Goal: Information Seeking & Learning: Check status

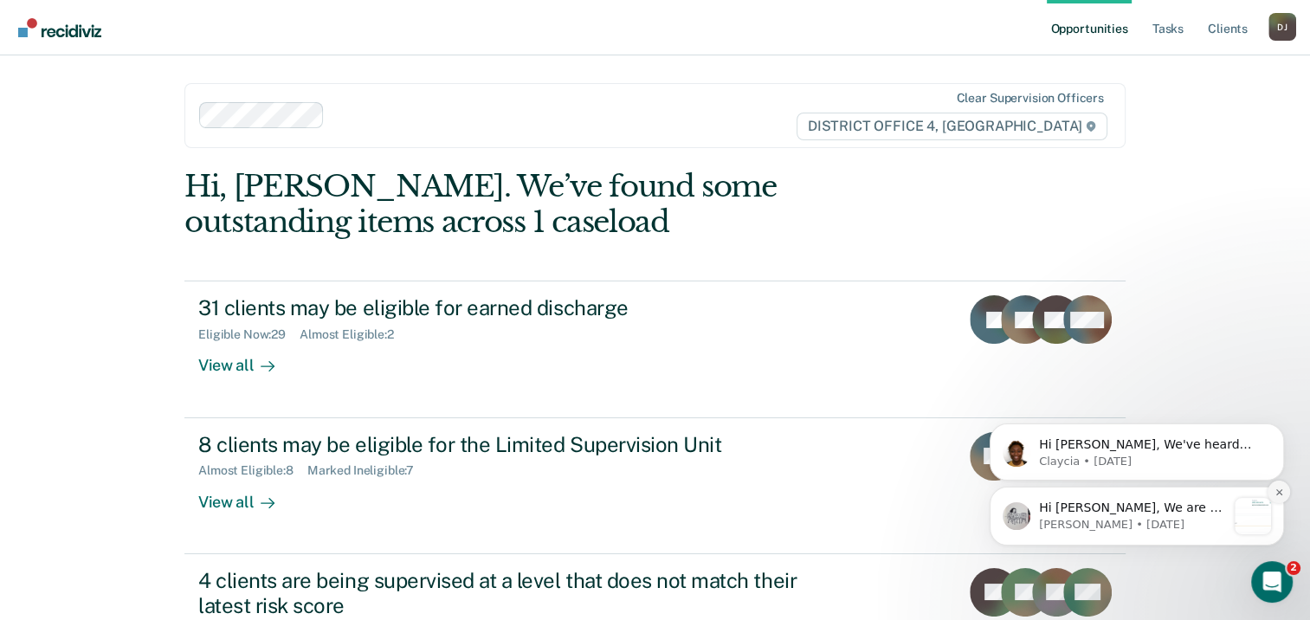
click at [1284, 495] on icon "Dismiss notification" at bounding box center [1280, 493] width 10 height 10
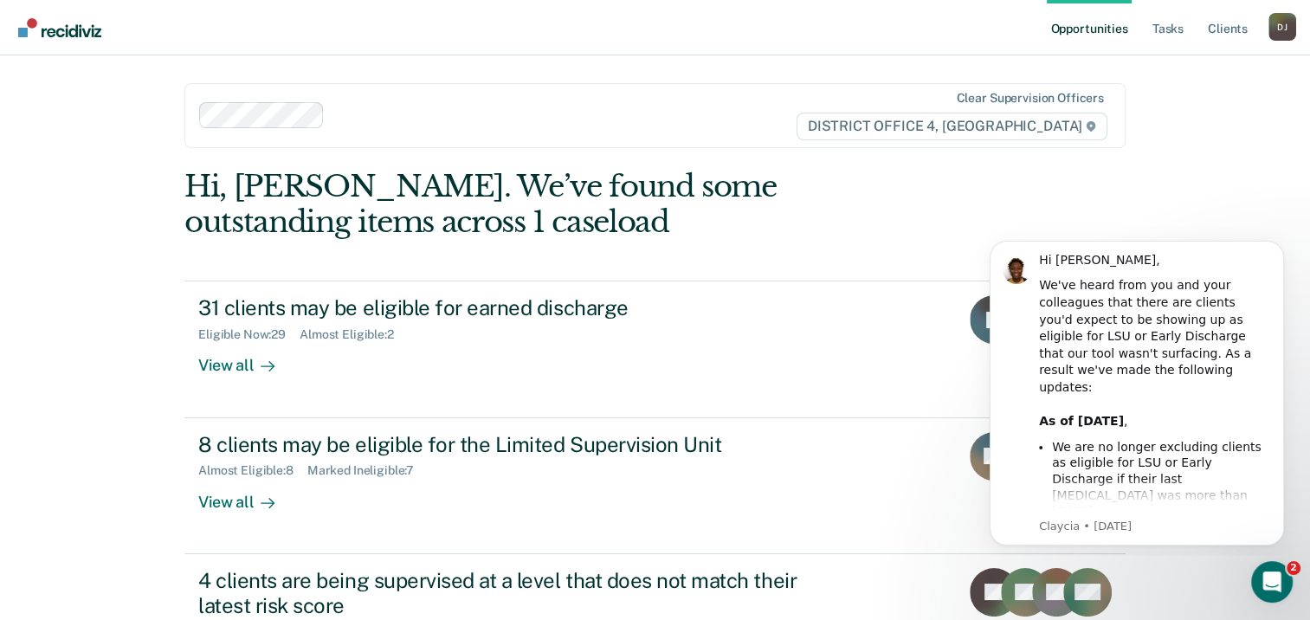
drag, startPoint x: 0, startPoint y: 431, endPoint x: 63, endPoint y: 447, distance: 65.1
click at [0, 431] on html "Looks like you’re using Internet Explorer 11. For faster loading and a better e…" at bounding box center [655, 310] width 1310 height 620
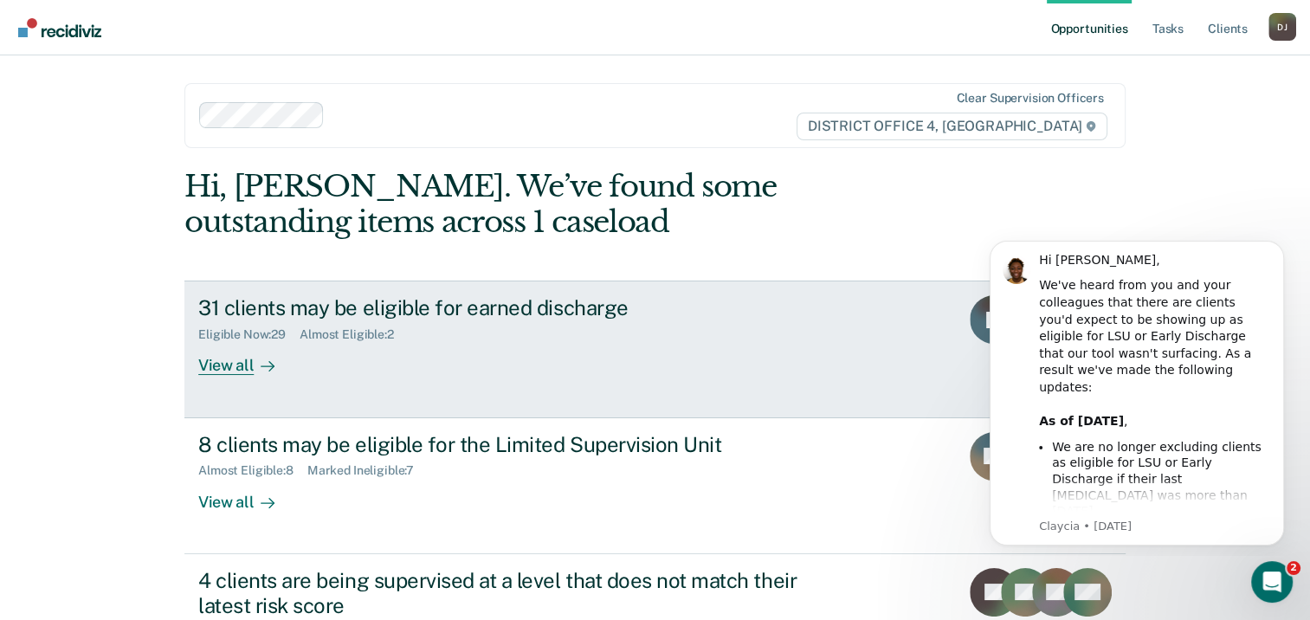
click at [234, 368] on div "View all" at bounding box center [246, 359] width 97 height 34
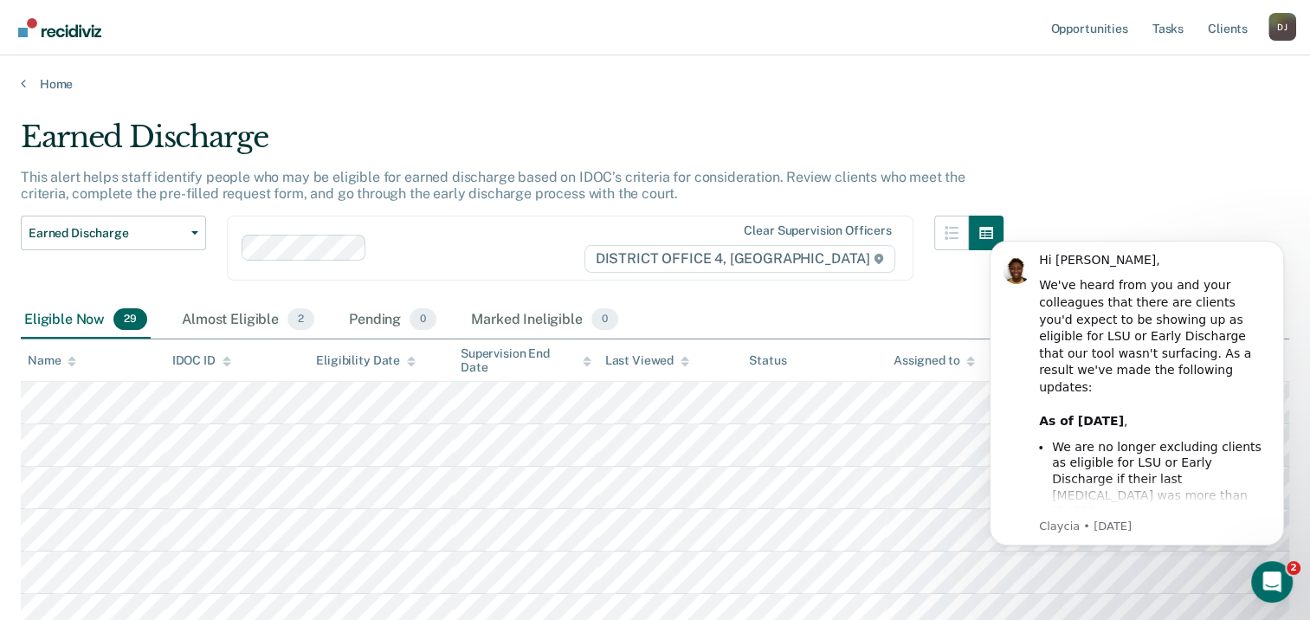
click at [1275, 576] on icon "Open Intercom Messenger" at bounding box center [1270, 580] width 29 height 29
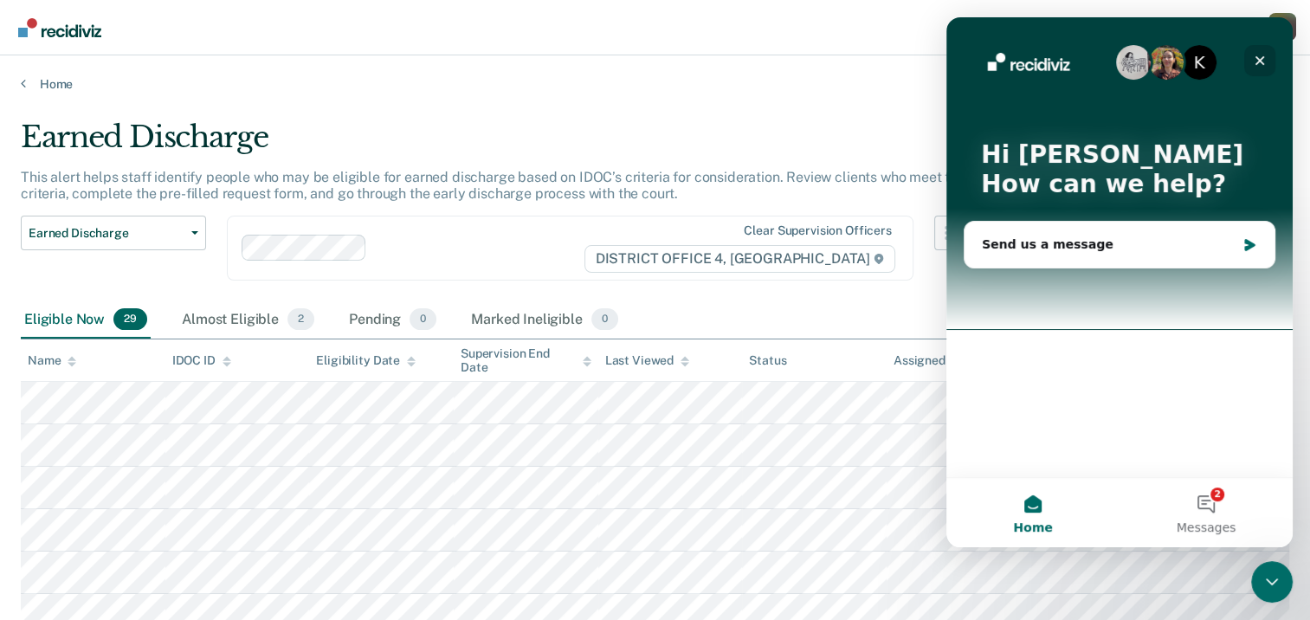
click at [1261, 58] on icon "Close" at bounding box center [1260, 61] width 14 height 14
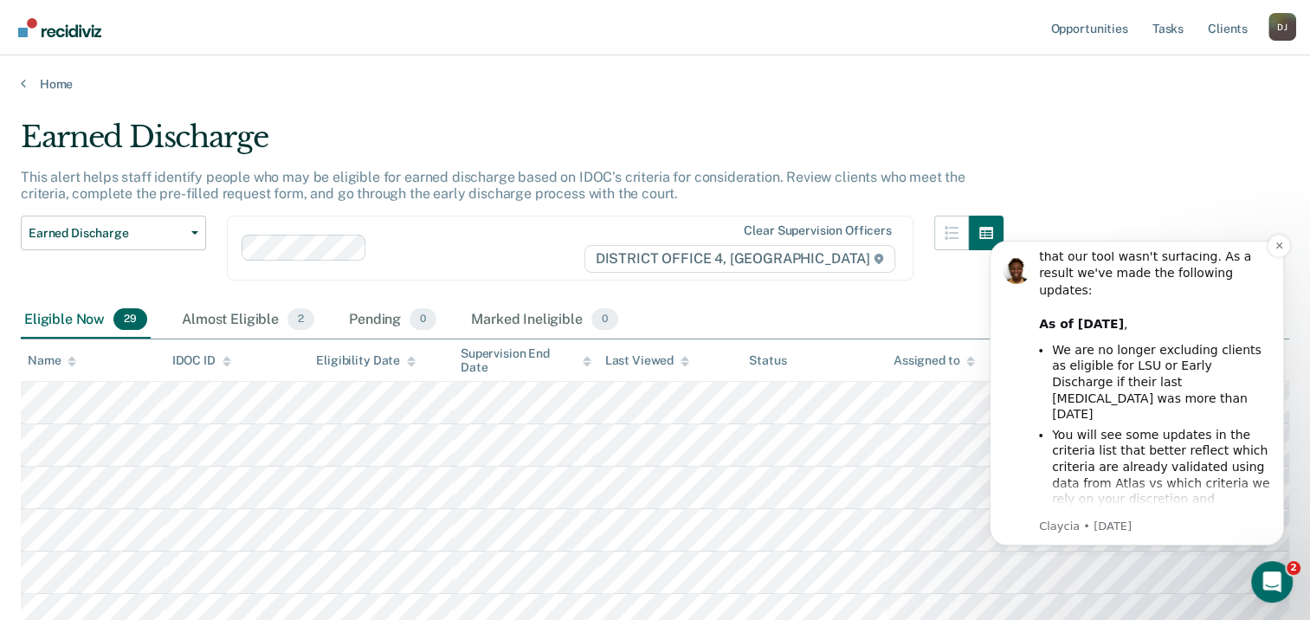
scroll to position [178, 0]
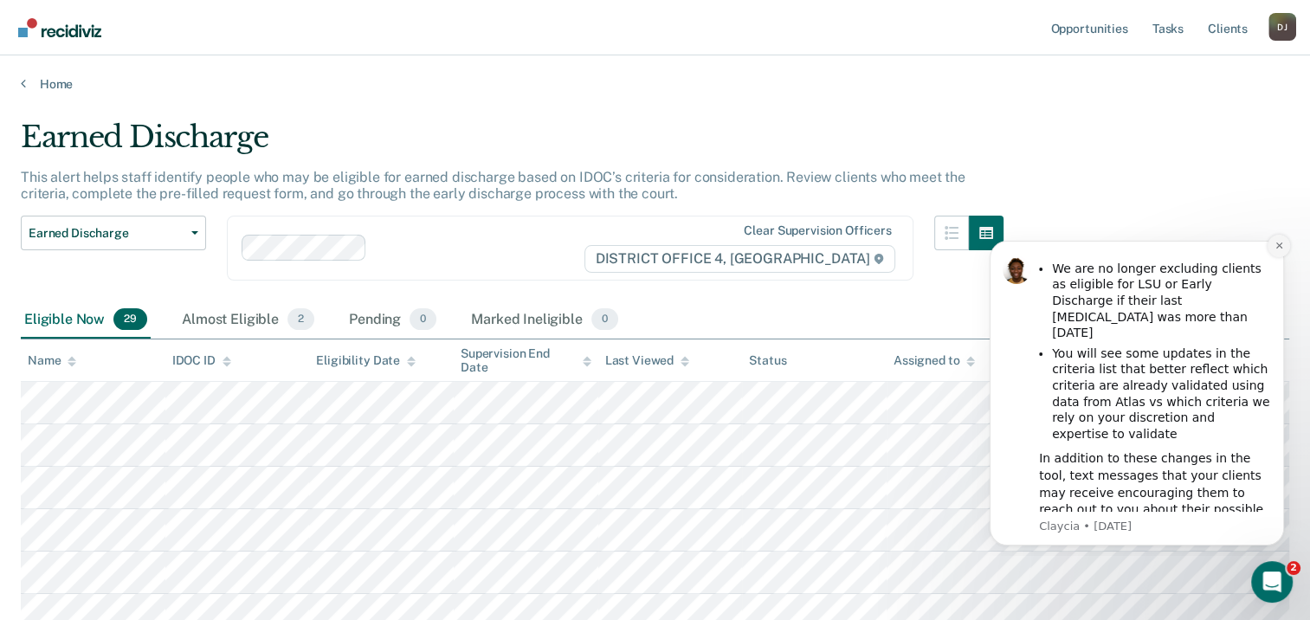
click at [1279, 247] on icon "Dismiss notification" at bounding box center [1280, 246] width 10 height 10
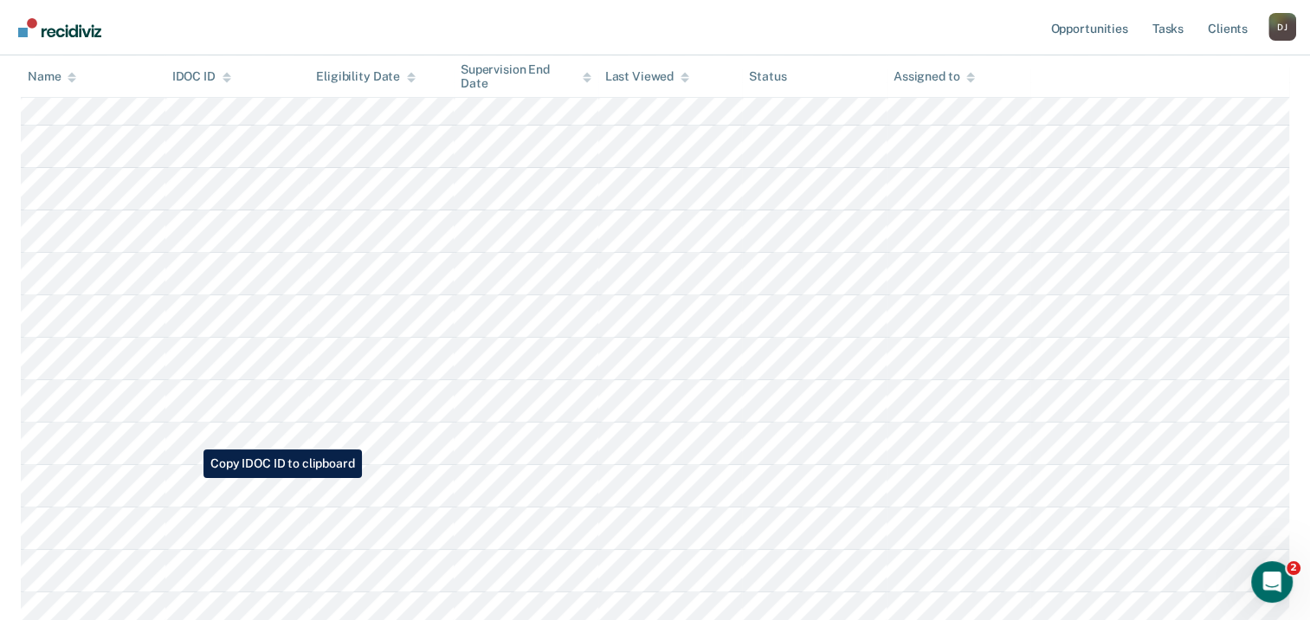
scroll to position [0, 0]
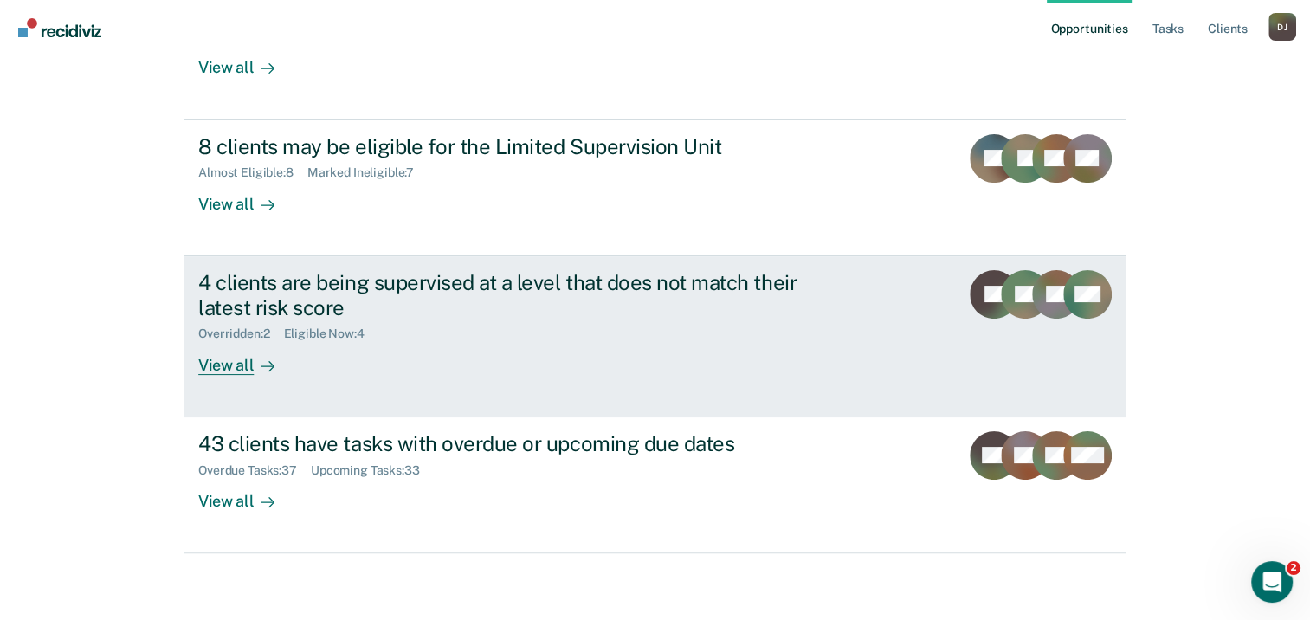
scroll to position [299, 0]
click at [505, 291] on div "4 clients are being supervised at a level that does not match their latest risk…" at bounding box center [502, 294] width 608 height 50
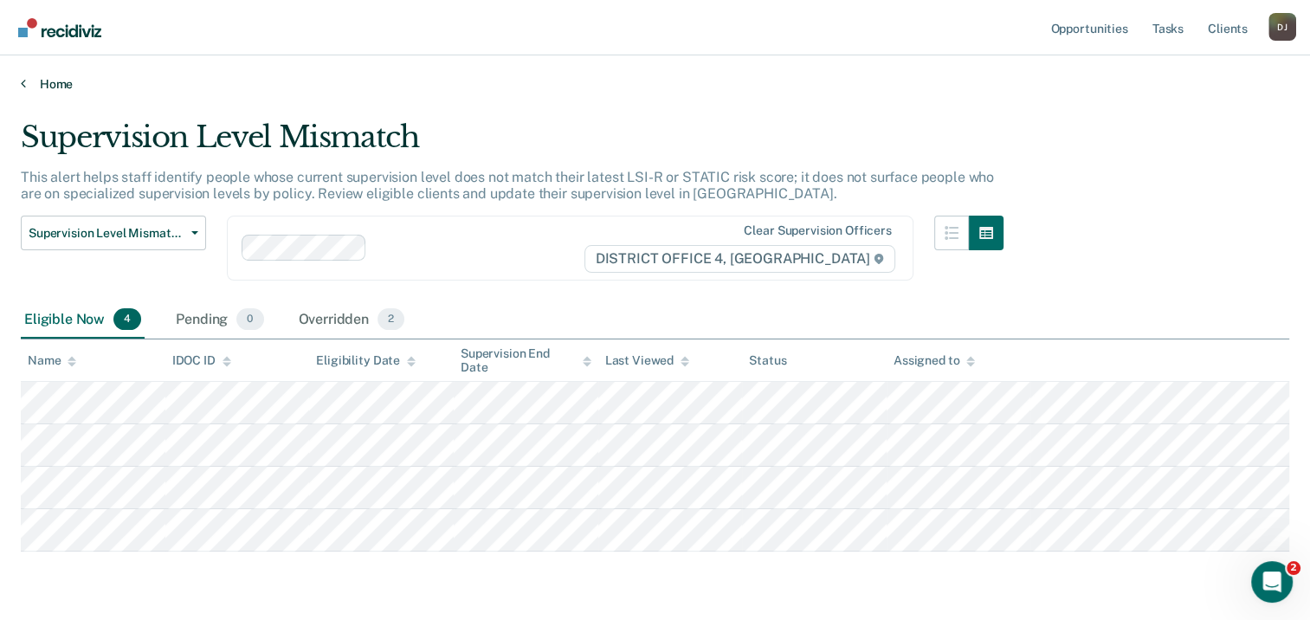
click at [42, 87] on link "Home" at bounding box center [655, 84] width 1269 height 16
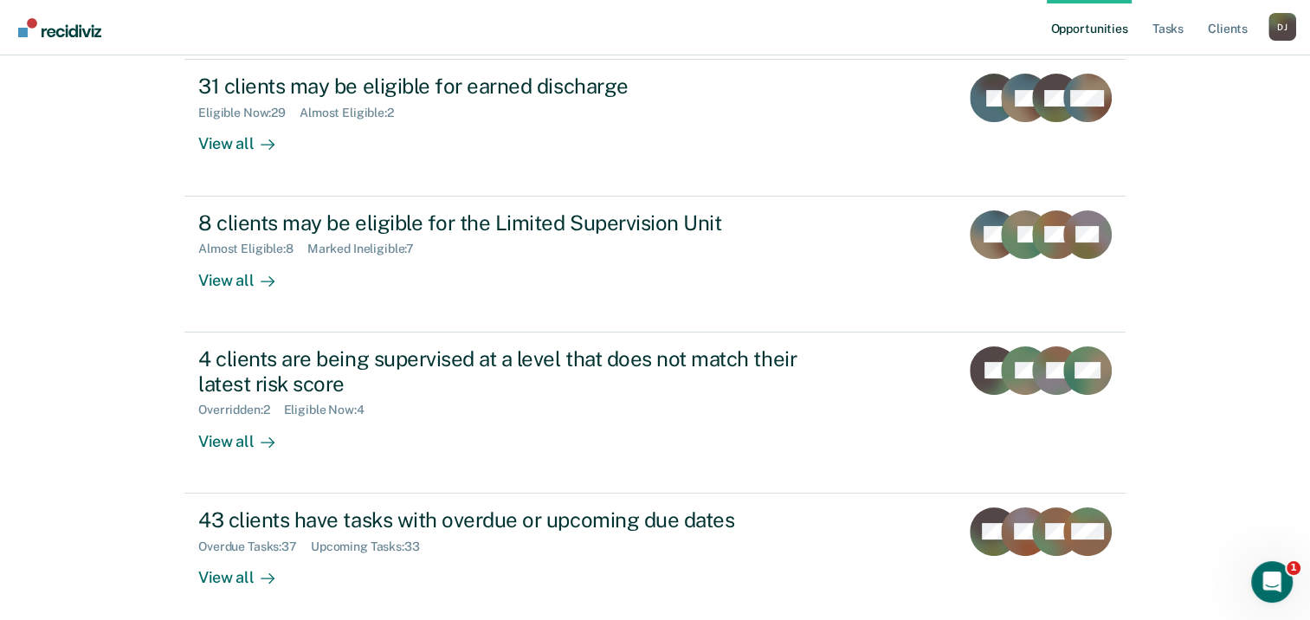
scroll to position [260, 0]
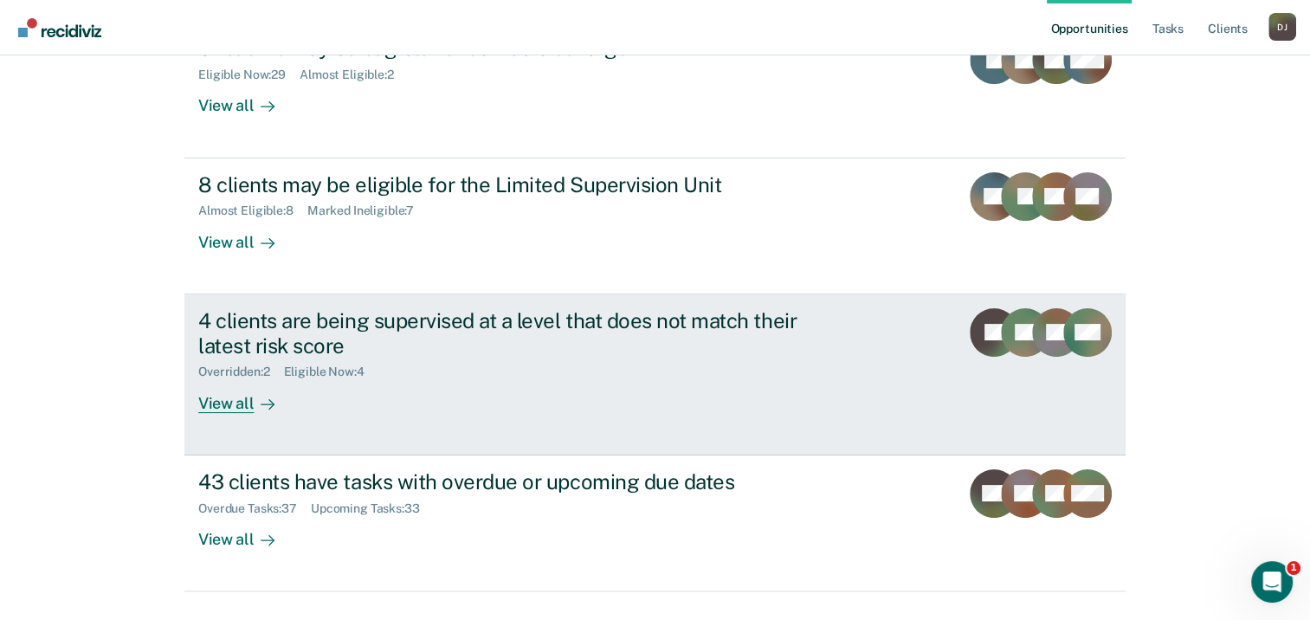
click at [234, 405] on div "View all" at bounding box center [246, 396] width 97 height 34
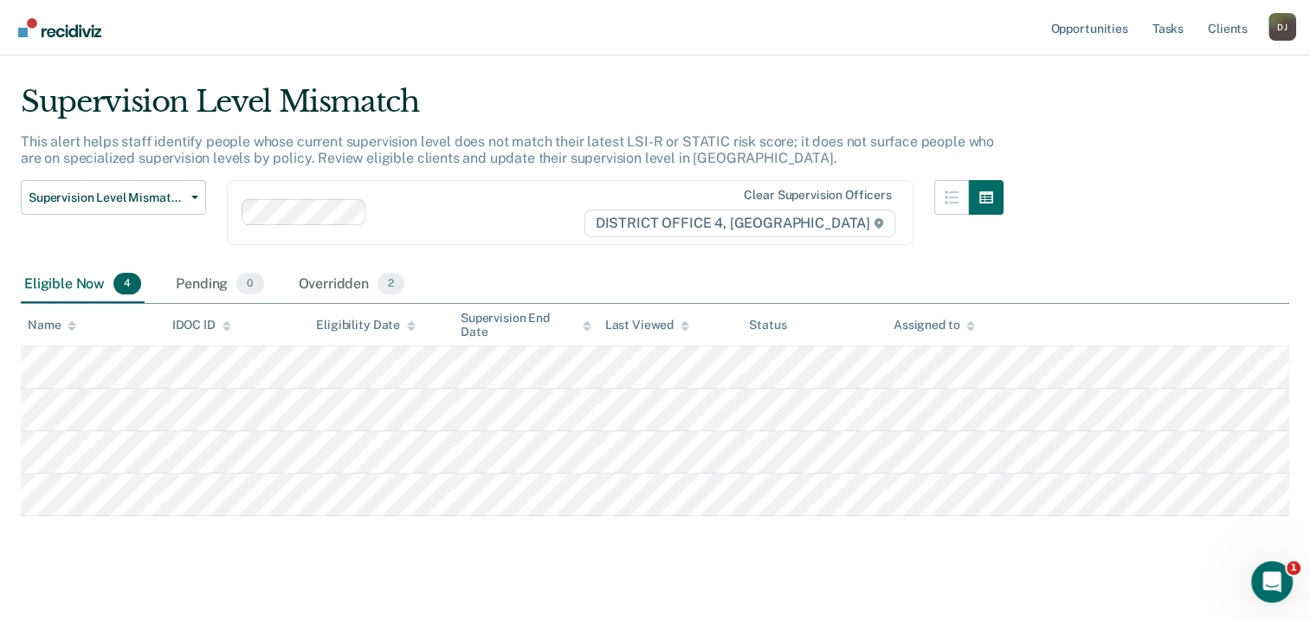
scroll to position [55, 0]
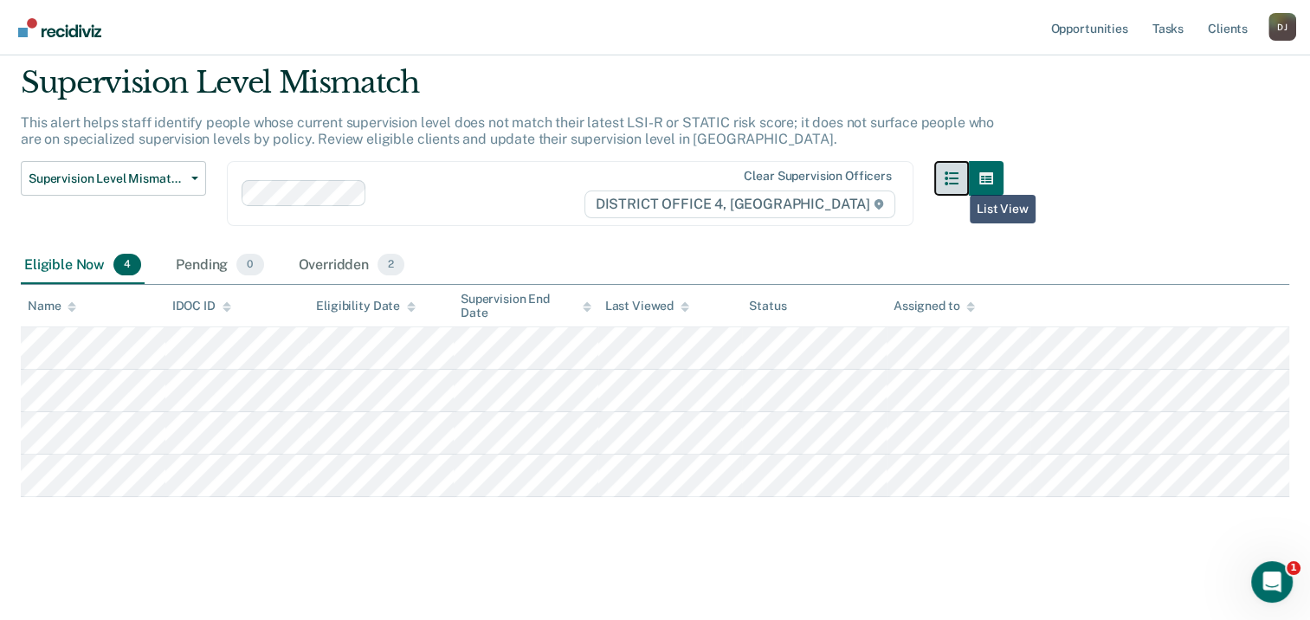
click at [959, 178] on icon "button" at bounding box center [952, 178] width 14 height 14
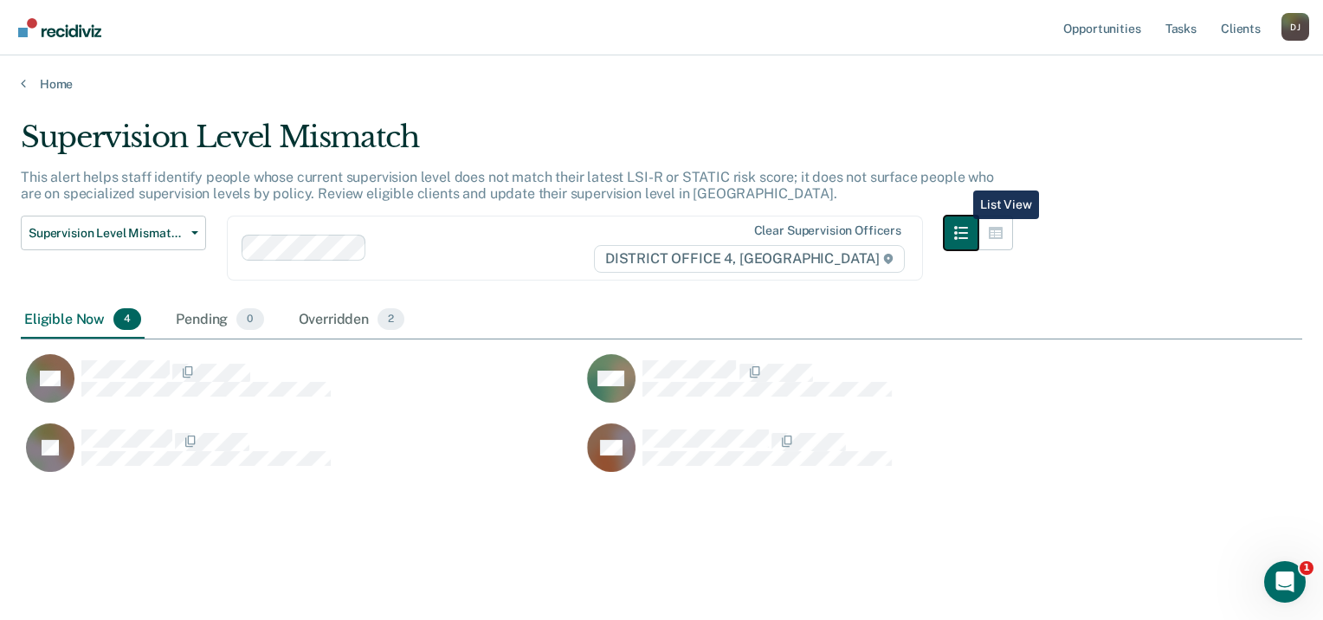
scroll to position [357, 1268]
click at [995, 232] on icon "button" at bounding box center [996, 233] width 14 height 14
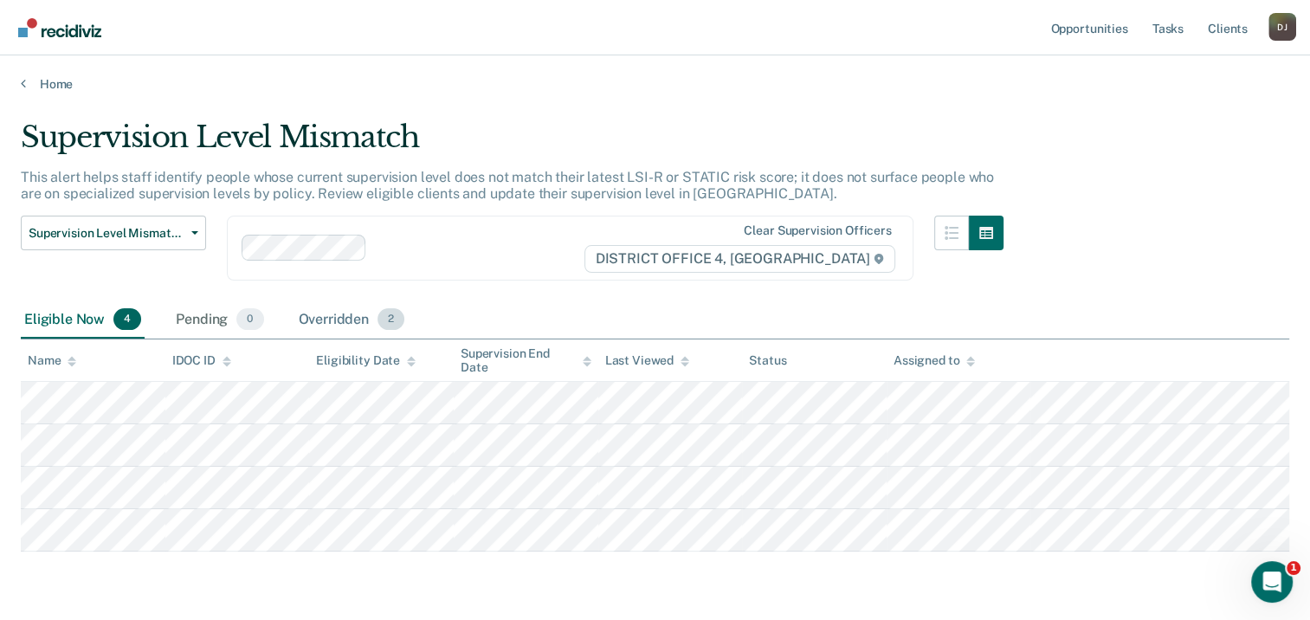
click at [391, 319] on span "2" at bounding box center [391, 319] width 27 height 23
